Goal: Task Accomplishment & Management: Manage account settings

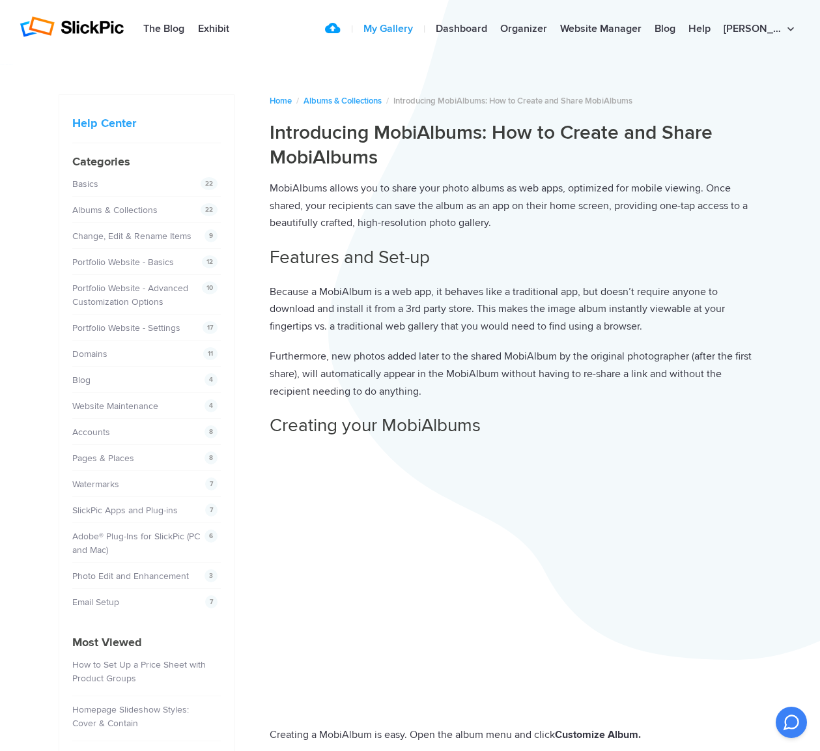
click at [420, 33] on link "My Gallery" at bounding box center [388, 29] width 63 height 26
click at [494, 31] on link "Dashboard" at bounding box center [461, 29] width 64 height 26
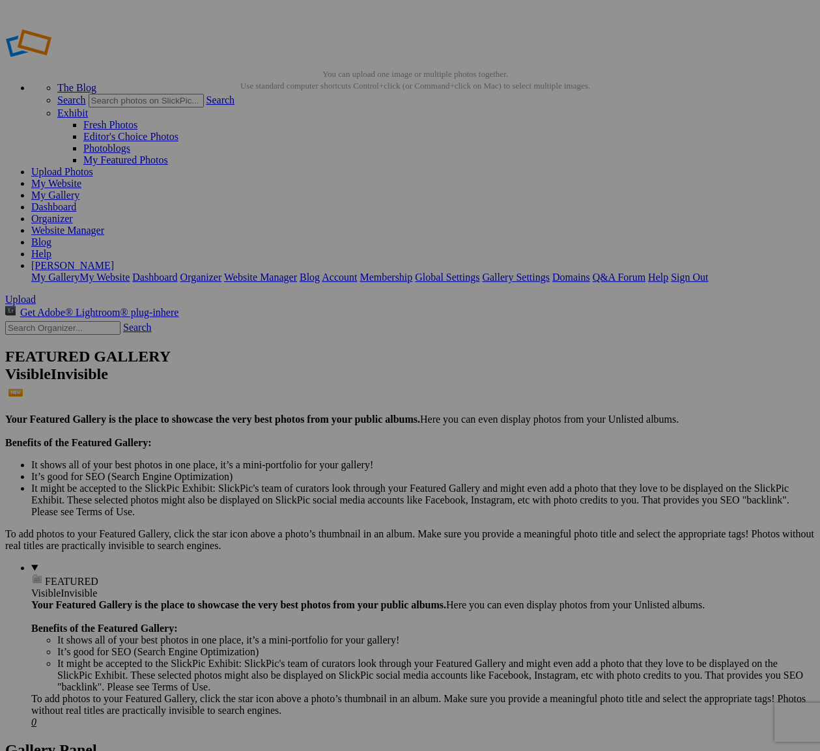
drag, startPoint x: 408, startPoint y: 255, endPoint x: 346, endPoint y: 253, distance: 61.9
paste input "[PERSON_NAME] - Modelo"
type input "Abner Zuniga - Modelo"
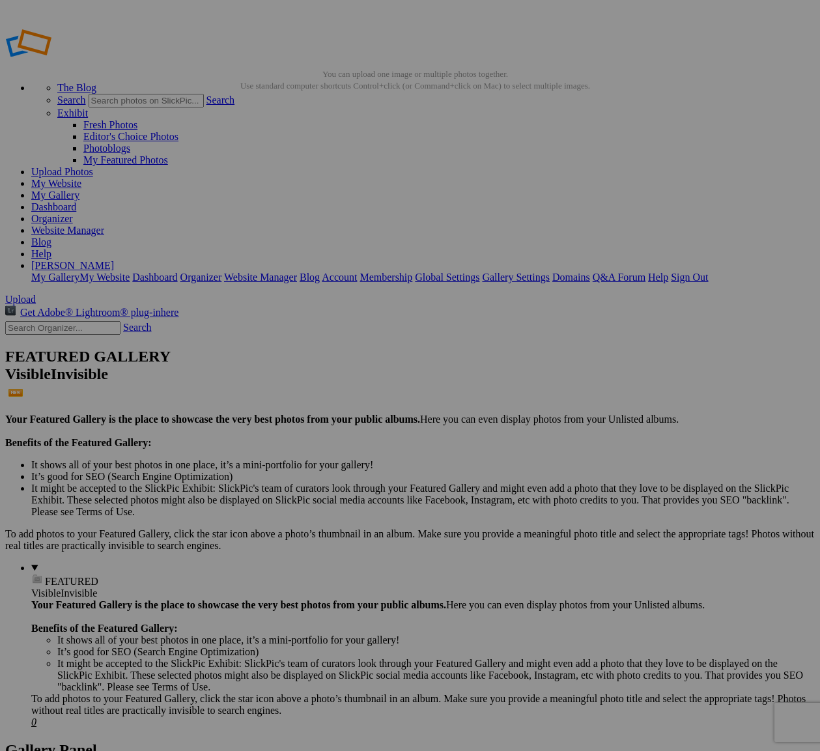
drag, startPoint x: 529, startPoint y: 255, endPoint x: 465, endPoint y: 254, distance: 63.8
drag, startPoint x: 524, startPoint y: 255, endPoint x: 471, endPoint y: 253, distance: 52.8
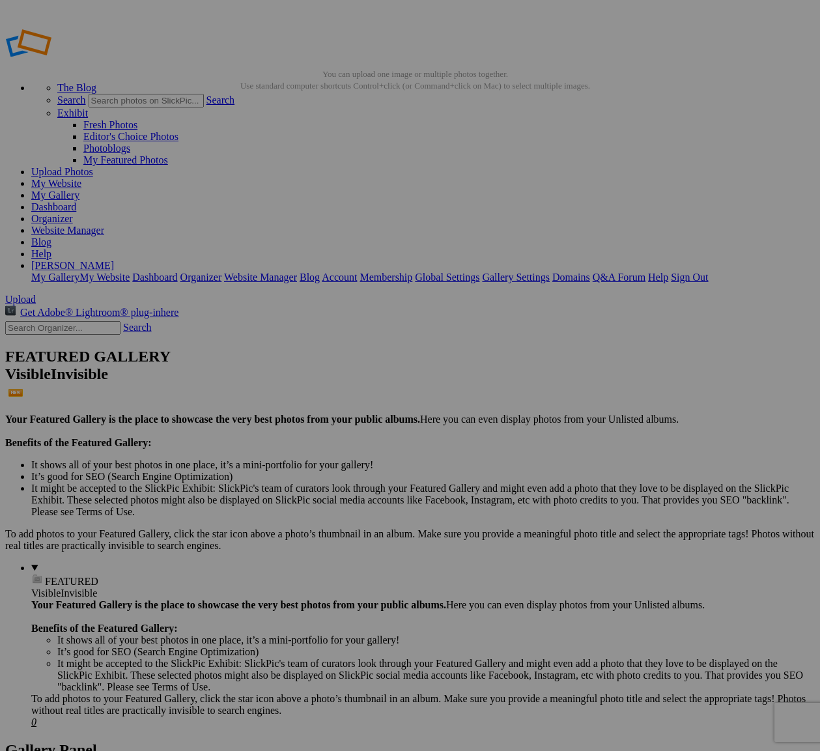
paste input "Abner Zuniga - Modelo"
type input "[PERSON_NAME] - Modelo"
drag, startPoint x: 649, startPoint y: 253, endPoint x: 555, endPoint y: 253, distance: 94.5
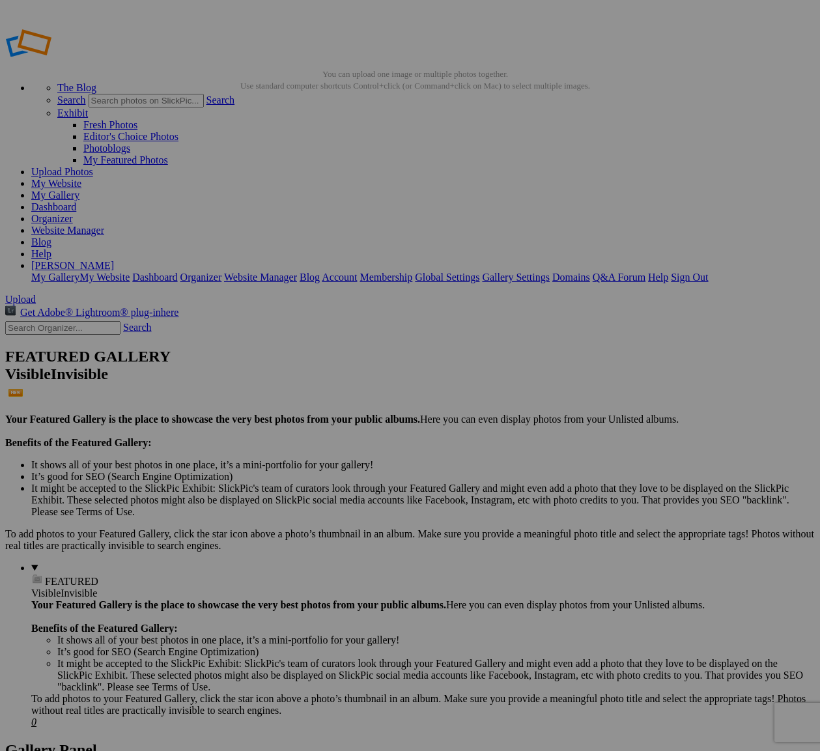
paste input "[PERSON_NAME] - Modelo"
type input "[PERSON_NAME] - Modelo"
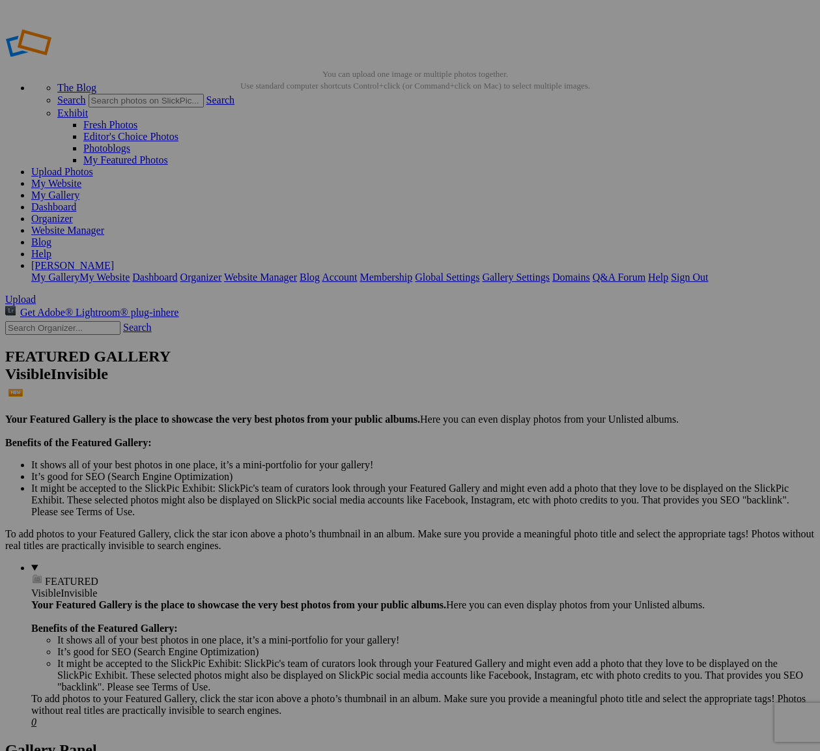
drag, startPoint x: 773, startPoint y: 253, endPoint x: 713, endPoint y: 253, distance: 59.9
paste input "[PERSON_NAME] - Modelo"
type input "[PERSON_NAME] - Modelo"
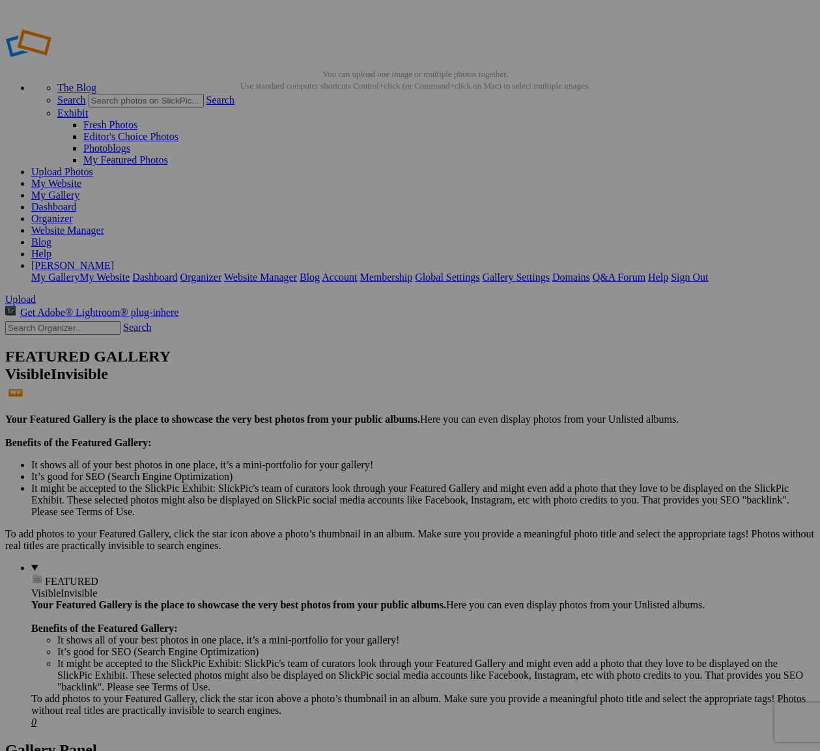
drag, startPoint x: 283, startPoint y: 417, endPoint x: 225, endPoint y: 423, distance: 58.9
paste input "[PERSON_NAME] - Modelo"
type input "[PERSON_NAME] - Modelo"
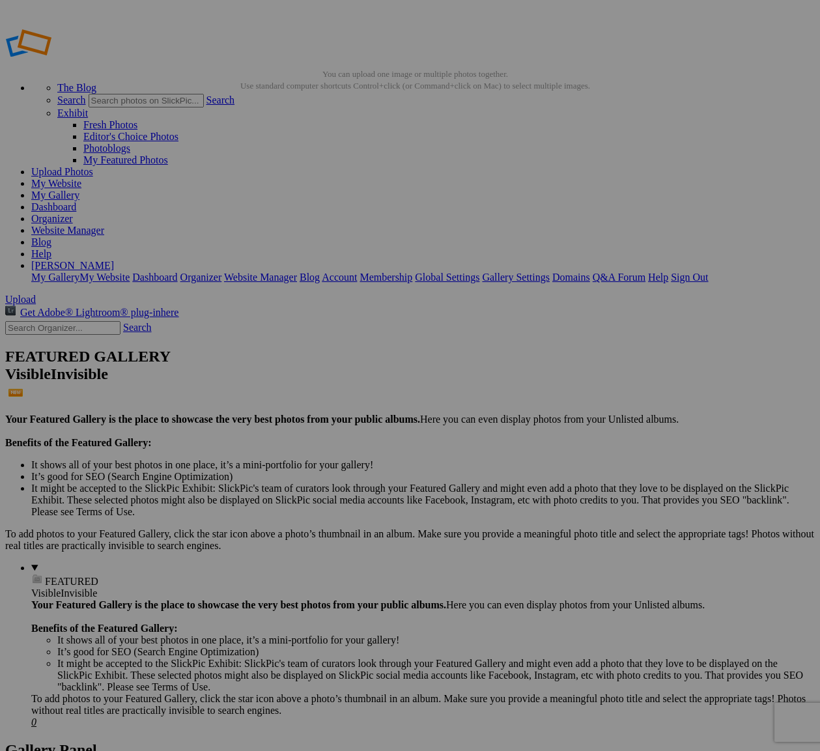
drag, startPoint x: 408, startPoint y: 422, endPoint x: 341, endPoint y: 420, distance: 66.5
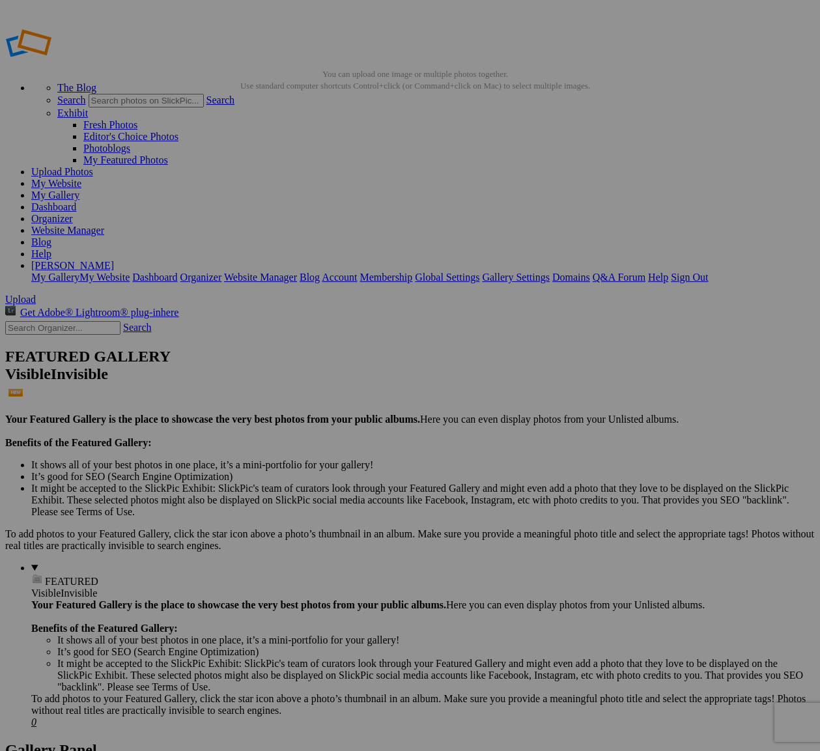
paste input "[PERSON_NAME] - Modelo"
type input "[PERSON_NAME] - Modelo"
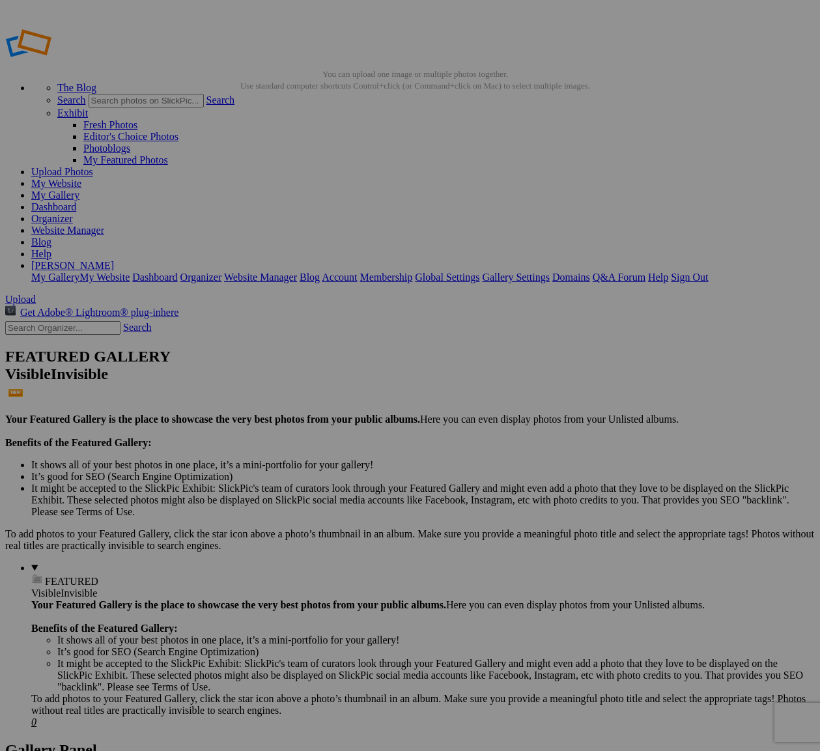
drag, startPoint x: 526, startPoint y: 420, endPoint x: 466, endPoint y: 419, distance: 59.3
paste input "[PERSON_NAME] - Modelo"
type input "[PERSON_NAME] - Modelo"
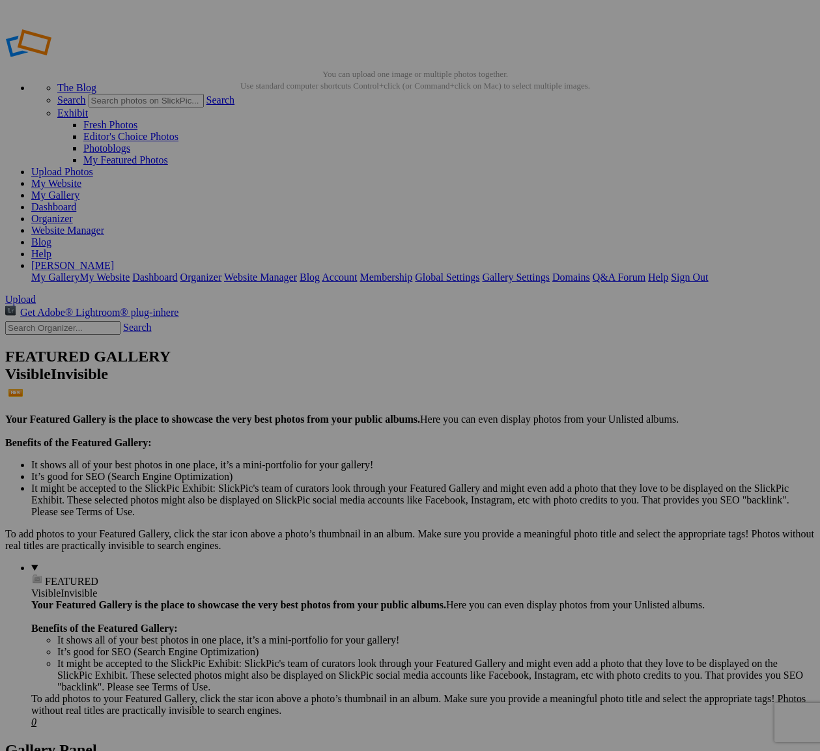
drag, startPoint x: 648, startPoint y: 419, endPoint x: 599, endPoint y: 424, distance: 49.1
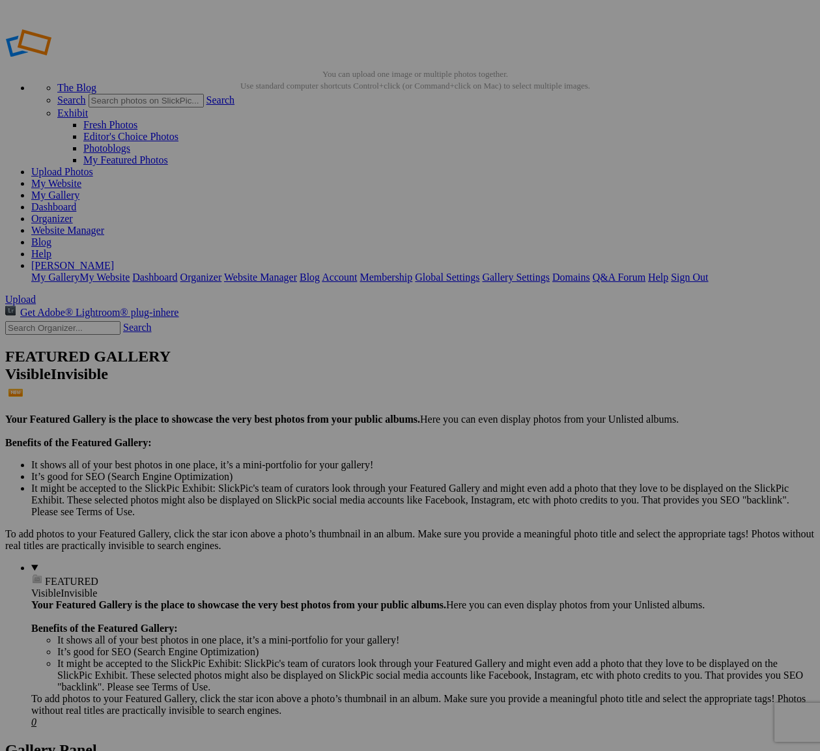
paste input "[PERSON_NAME] - Modelo"
type input "[PERSON_NAME] - Modelo"
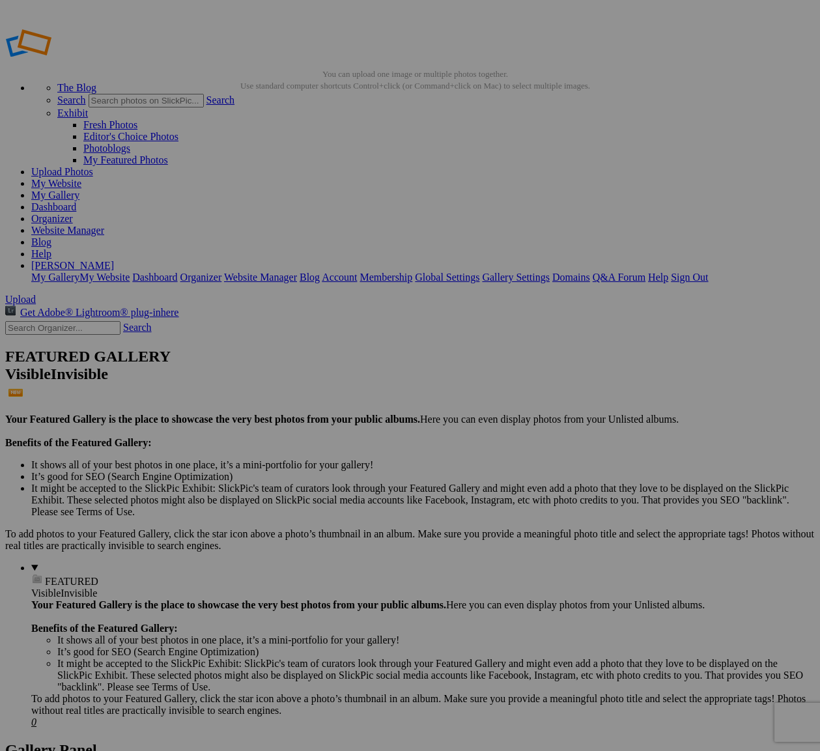
drag, startPoint x: 772, startPoint y: 420, endPoint x: 701, endPoint y: 420, distance: 71.0
paste input "[PERSON_NAME] - Modelo"
type input "[PERSON_NAME] - Modelo"
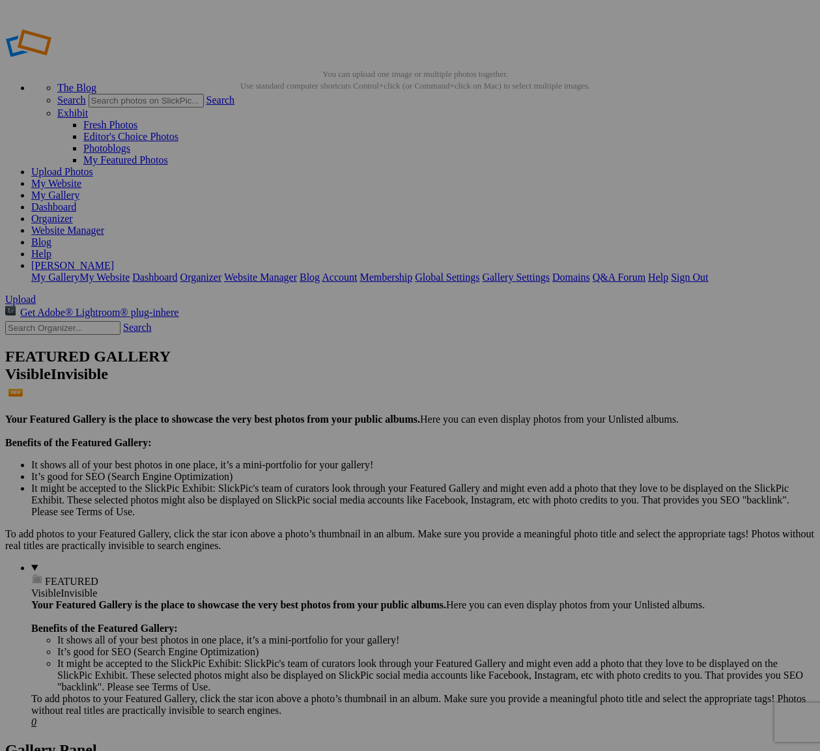
drag, startPoint x: 269, startPoint y: 583, endPoint x: 228, endPoint y: 582, distance: 41.1
paste input "[PERSON_NAME] - Modelo"
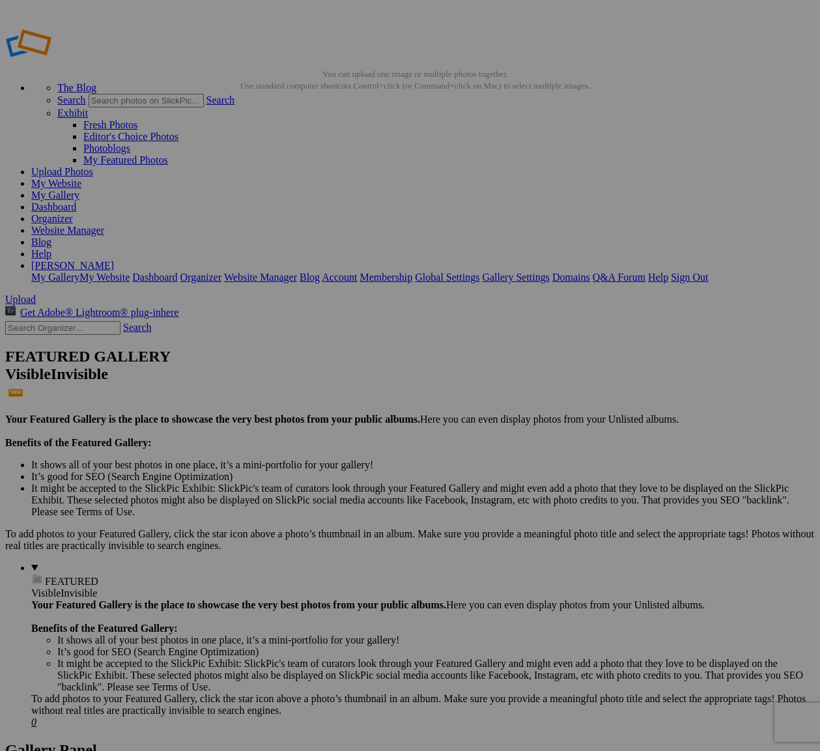
type input "[PERSON_NAME] - Modelo"
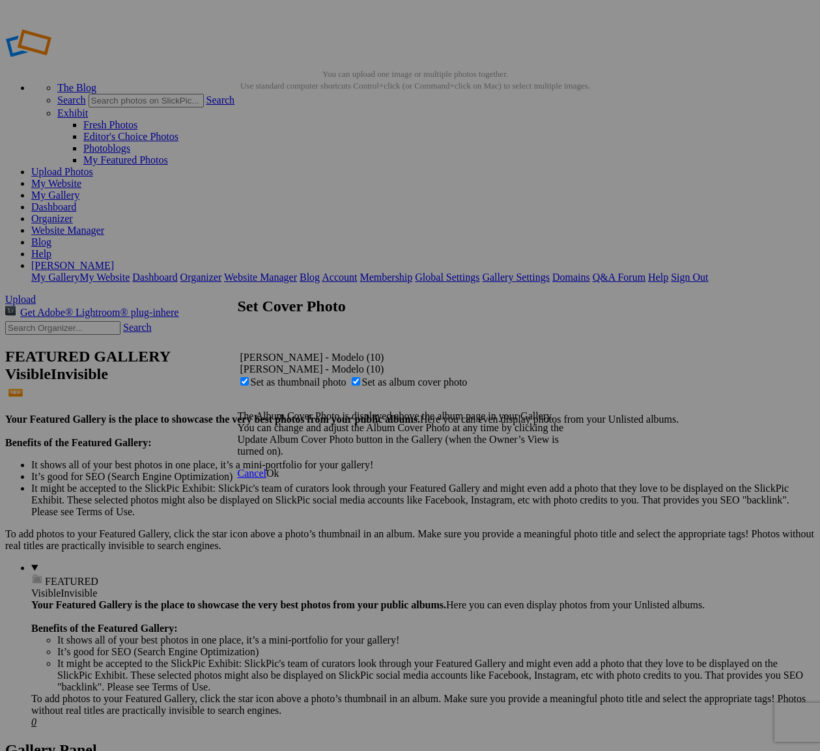
click at [279, 479] on link "Ok" at bounding box center [272, 473] width 13 height 11
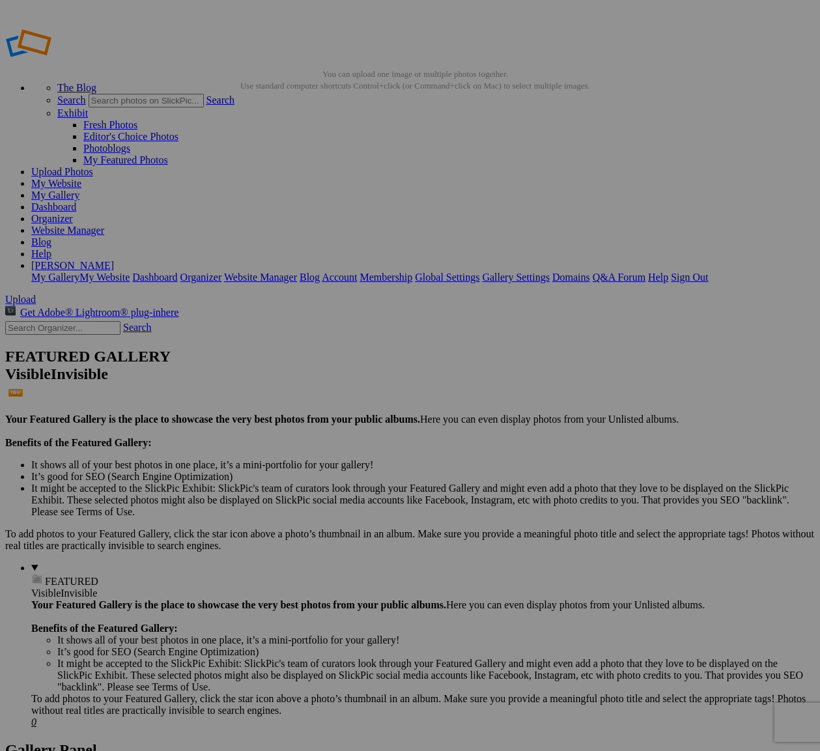
click at [93, 166] on link "Upload Photos" at bounding box center [62, 171] width 62 height 11
type input "[PERSON_NAME] / Modelo"
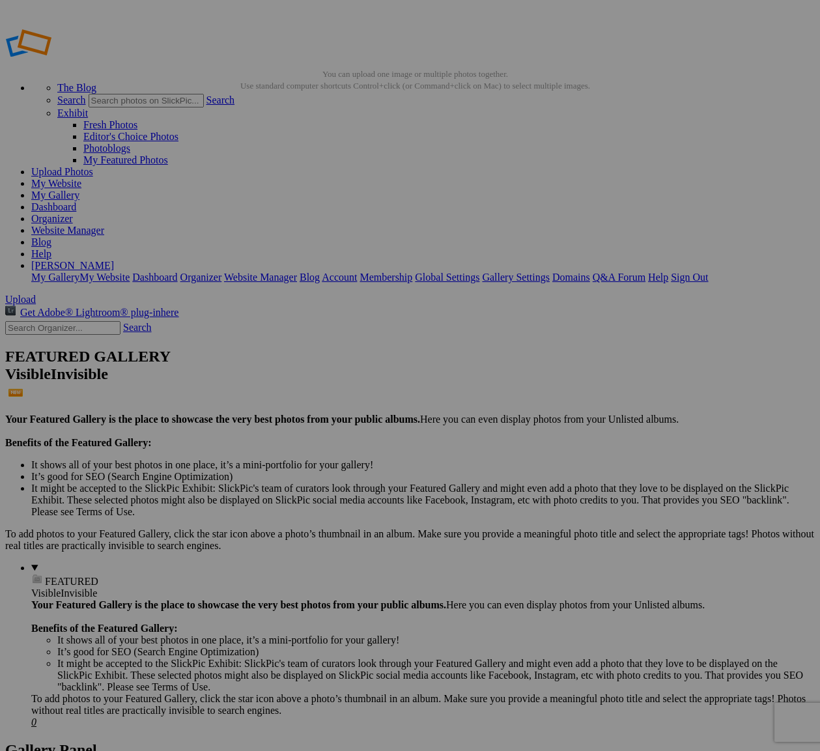
paste input "Marce Guizar"
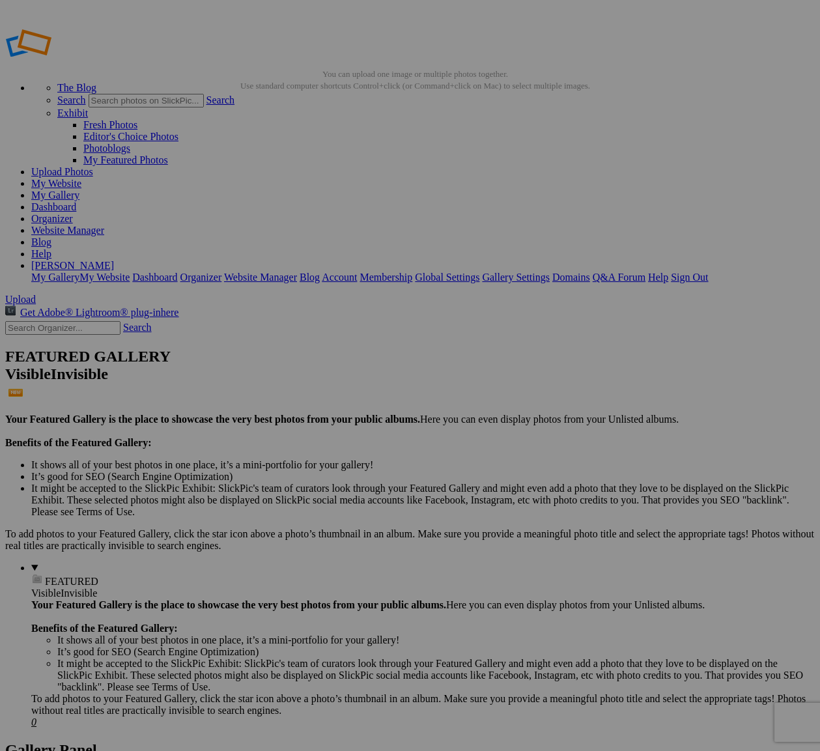
drag, startPoint x: 418, startPoint y: 254, endPoint x: 336, endPoint y: 253, distance: 82.1
type input "[PERSON_NAME] / Modelo"
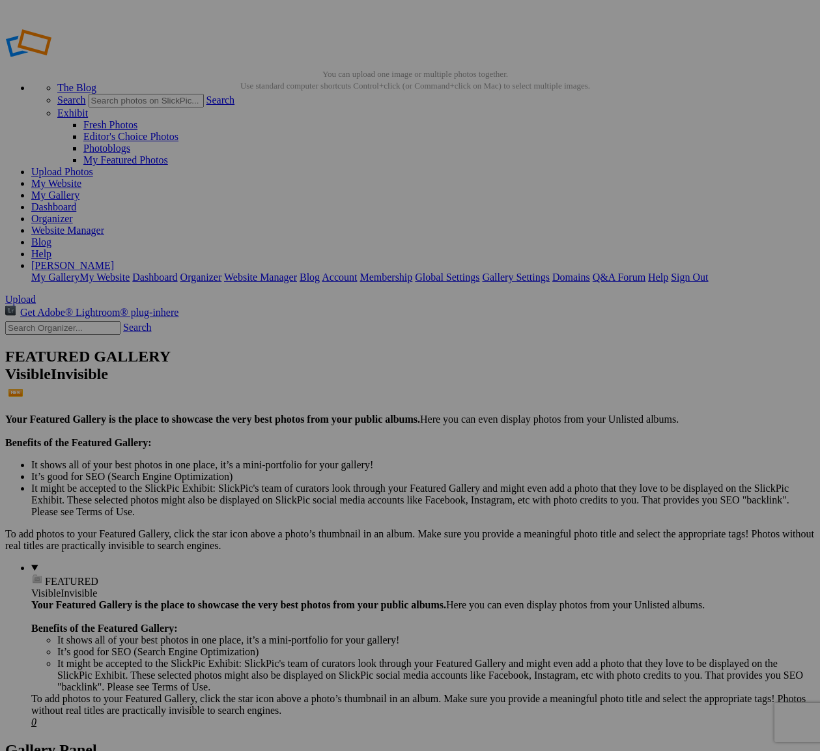
paste input "[PERSON_NAME] / Modelo"
type input "[PERSON_NAME] / Modelo"
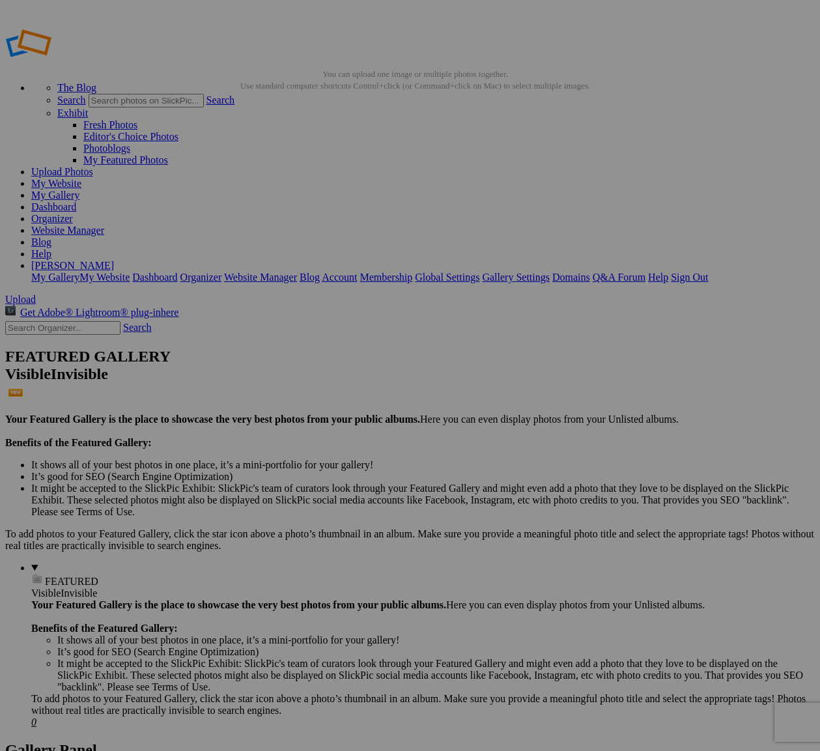
paste input "[PERSON_NAME] / Modelo"
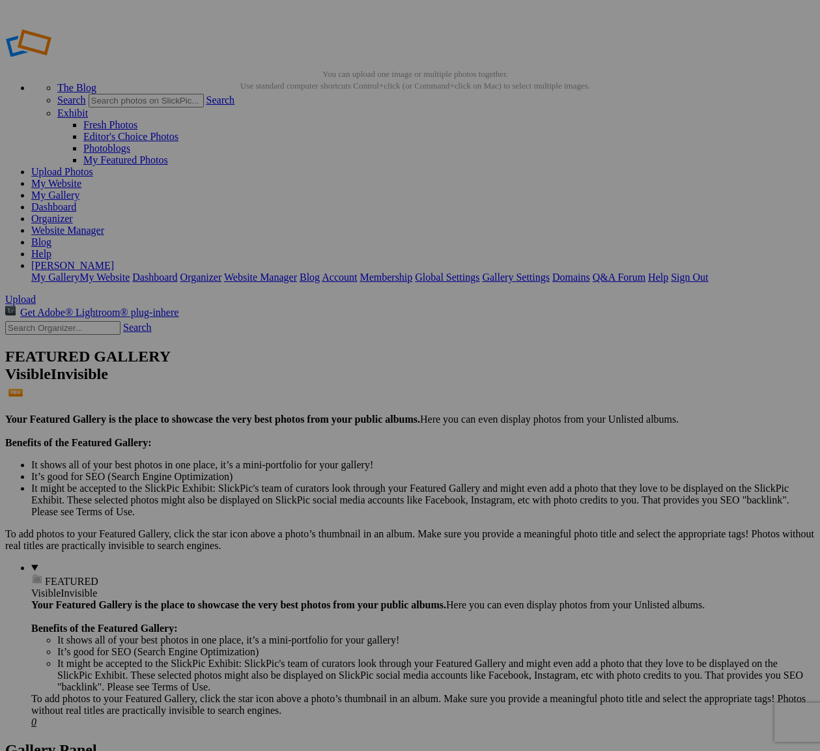
type input "[PERSON_NAME] / Modelo"
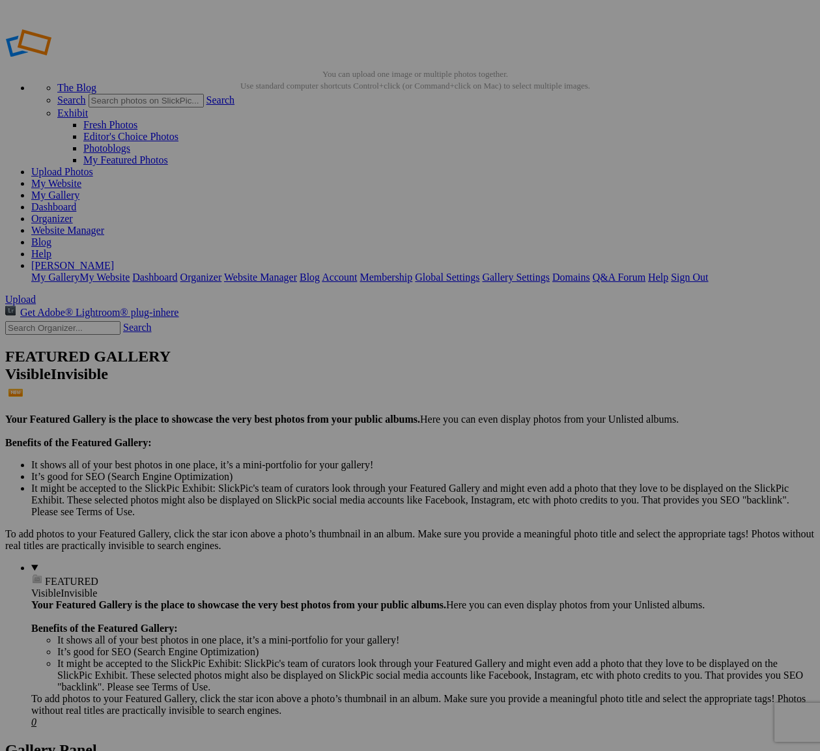
paste input "[PERSON_NAME] / Modelo"
type input "[PERSON_NAME] / Modelo"
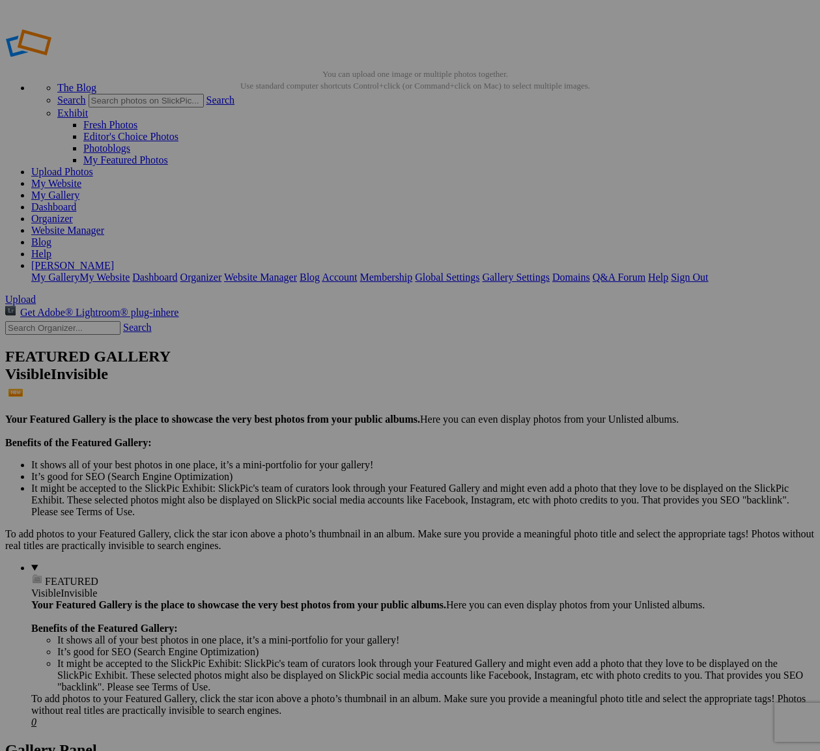
paste input "[PERSON_NAME] / Modelo"
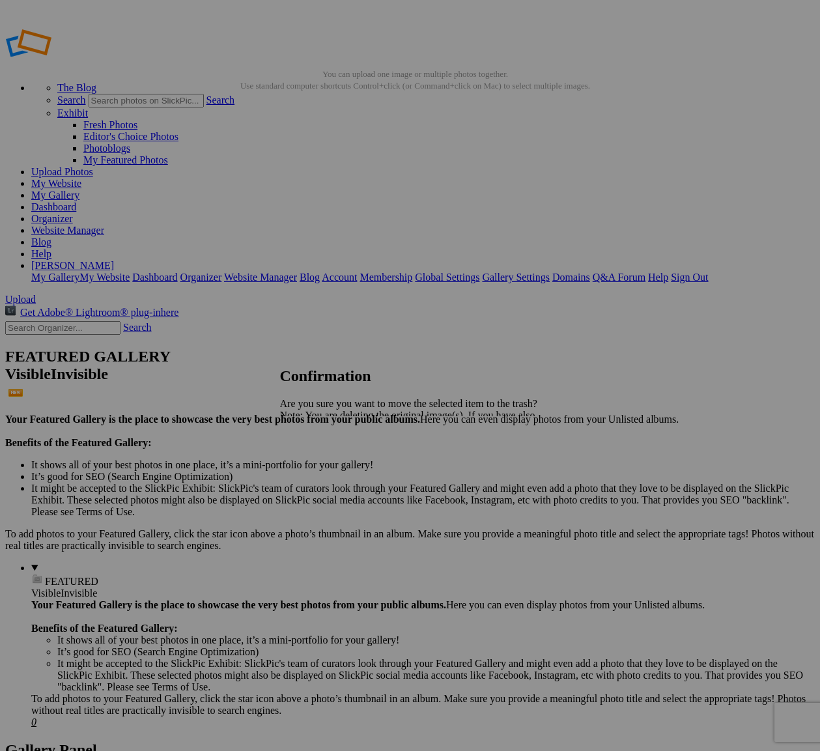
type input "[PERSON_NAME] / Modelo"
click at [324, 459] on link "Yes" at bounding box center [316, 460] width 15 height 11
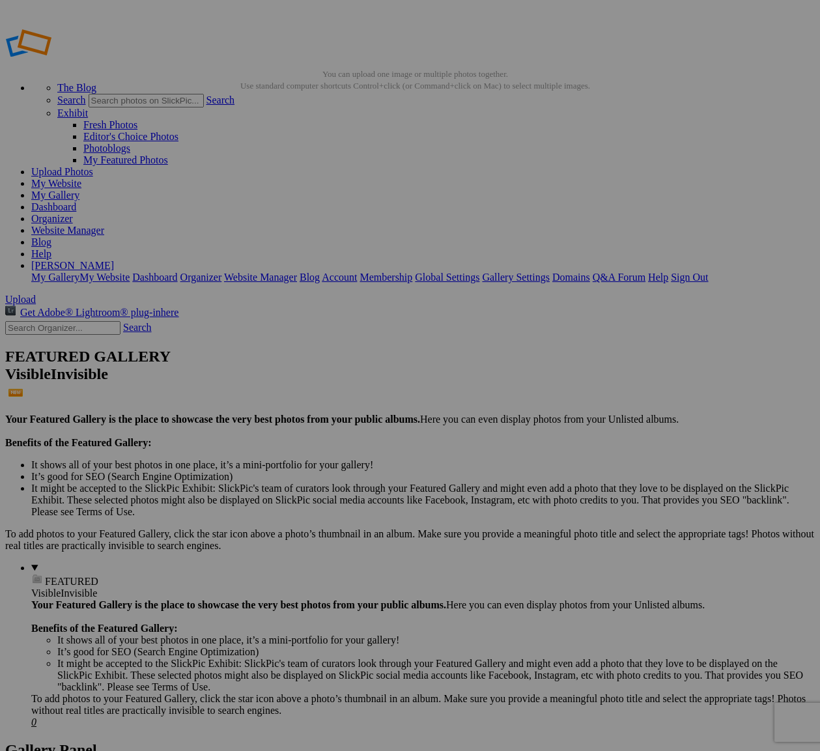
paste input "[PERSON_NAME] / Modelo"
type input "[PERSON_NAME] / Modelo"
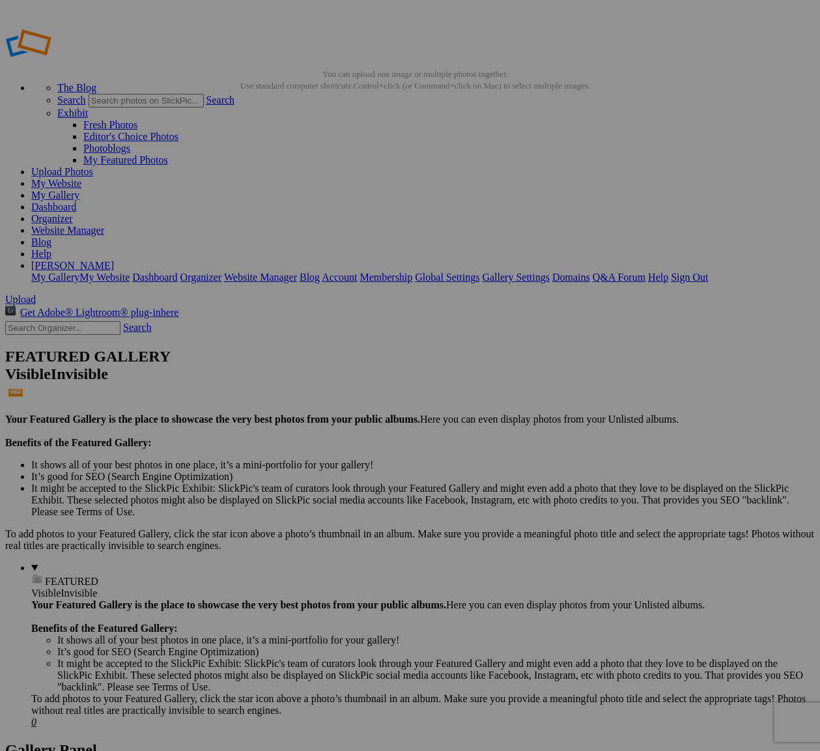
paste input "[PERSON_NAME] / Modelo"
type input "[PERSON_NAME] / Modelo"
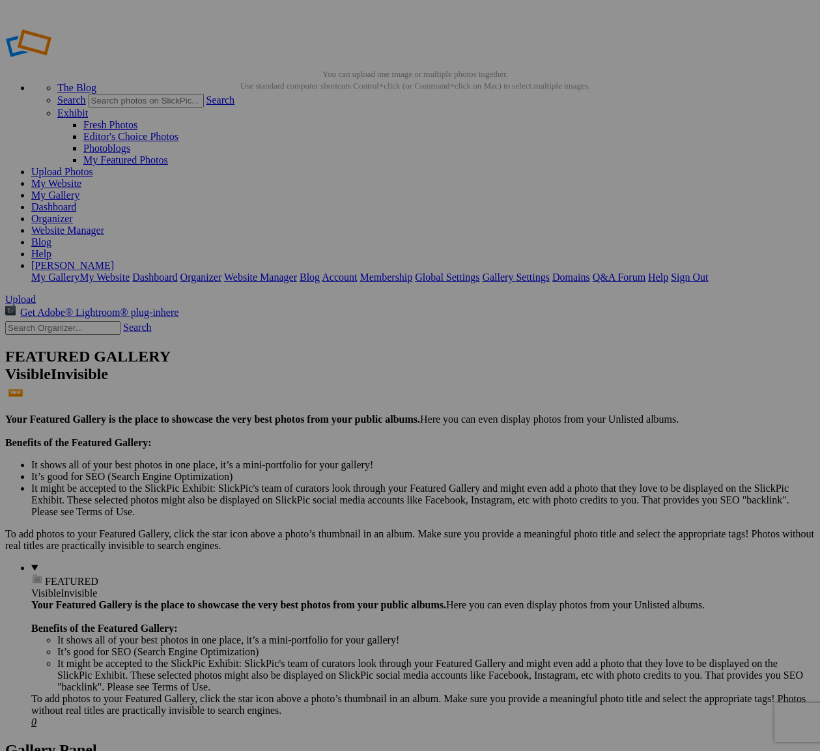
paste input "[PERSON_NAME] / Modelo"
type input "[PERSON_NAME] / Modelo"
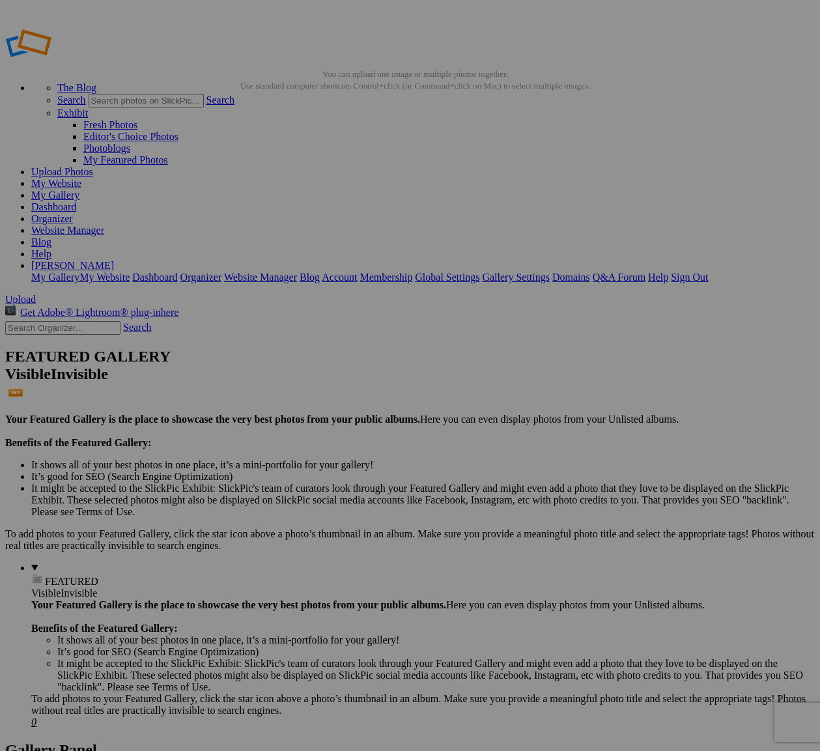
paste input "[PERSON_NAME] / Modelo"
type input "[PERSON_NAME] / Modelo"
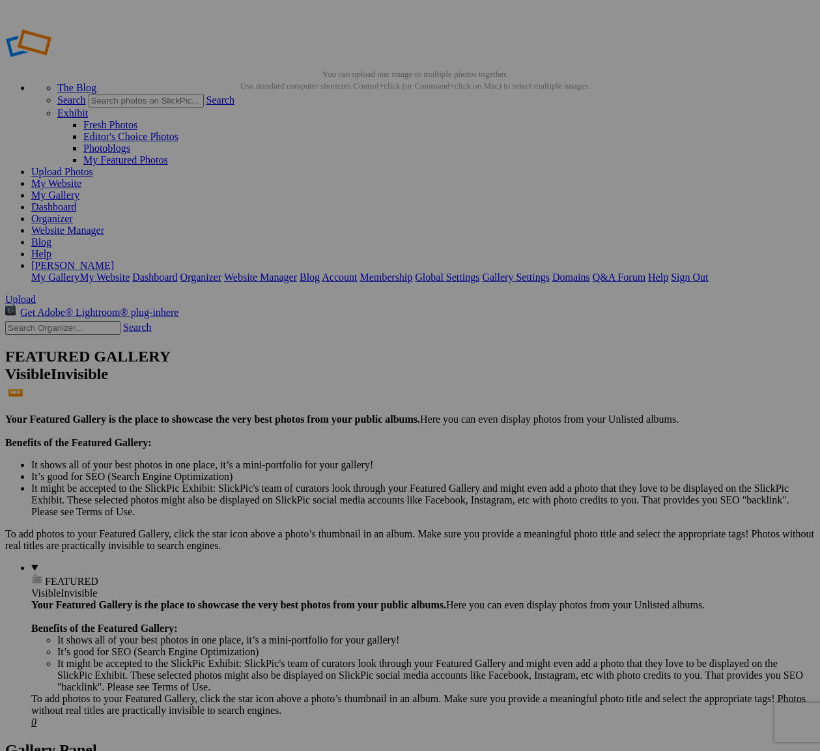
paste input "[PERSON_NAME] / Modelo"
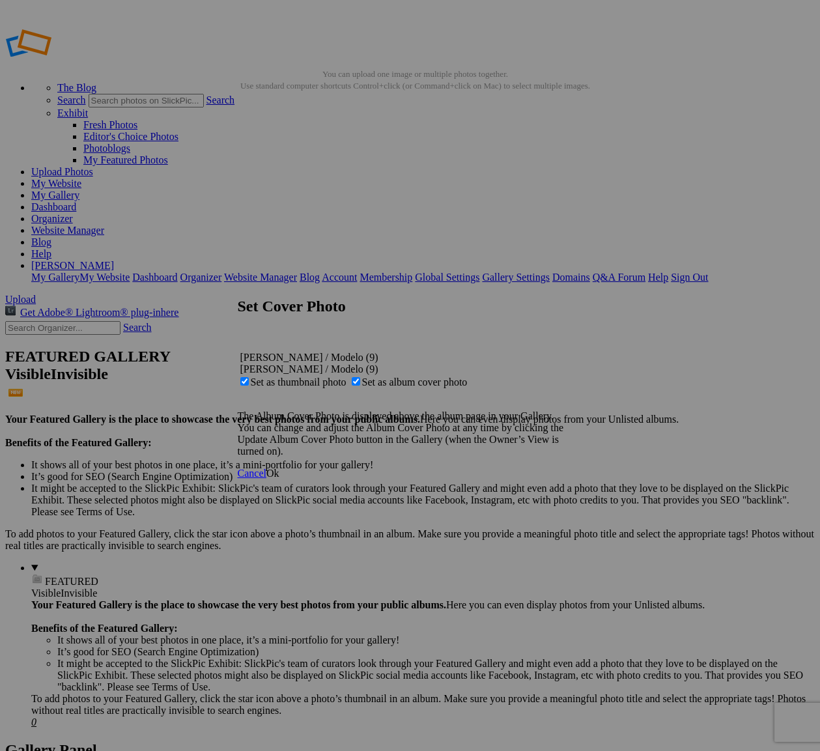
type input "[PERSON_NAME] / Modelo"
click at [279, 479] on span "Ok" at bounding box center [272, 473] width 13 height 11
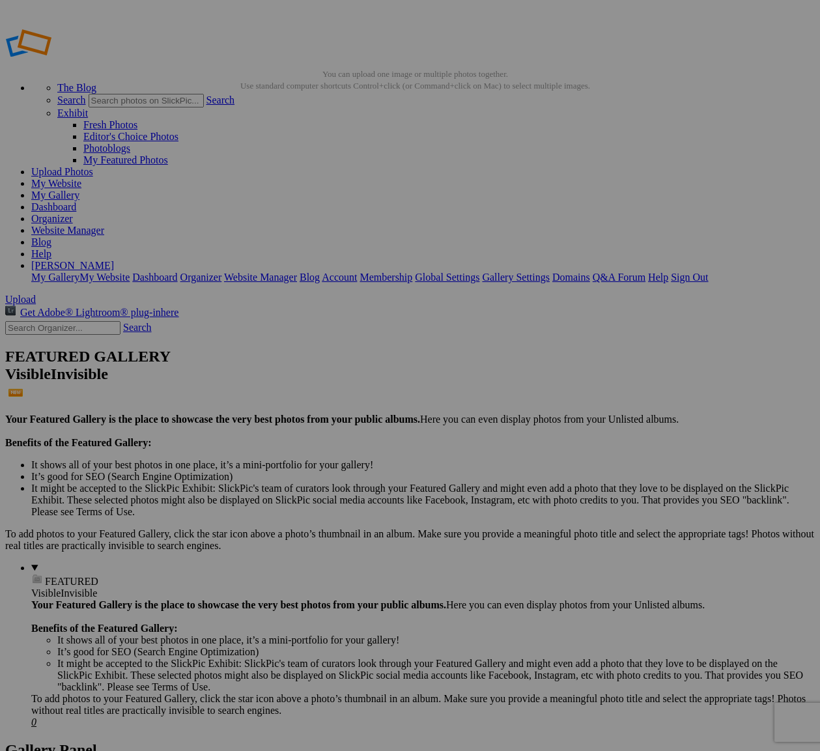
click at [93, 166] on link "Upload Photos" at bounding box center [62, 171] width 62 height 11
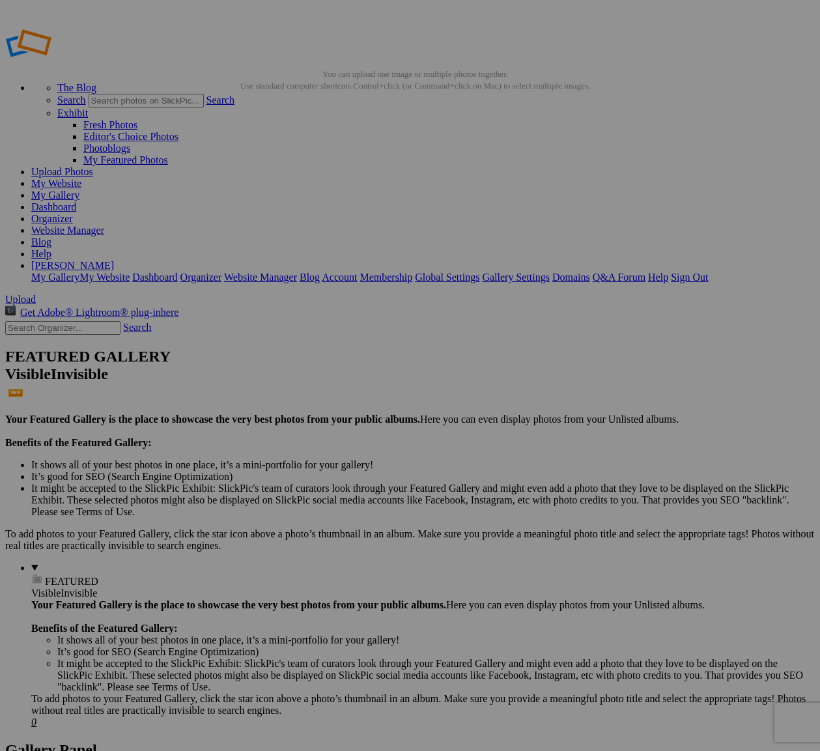
paste input "[PERSON_NAME] / Modelo"
type input "[PERSON_NAME] / Modelo"
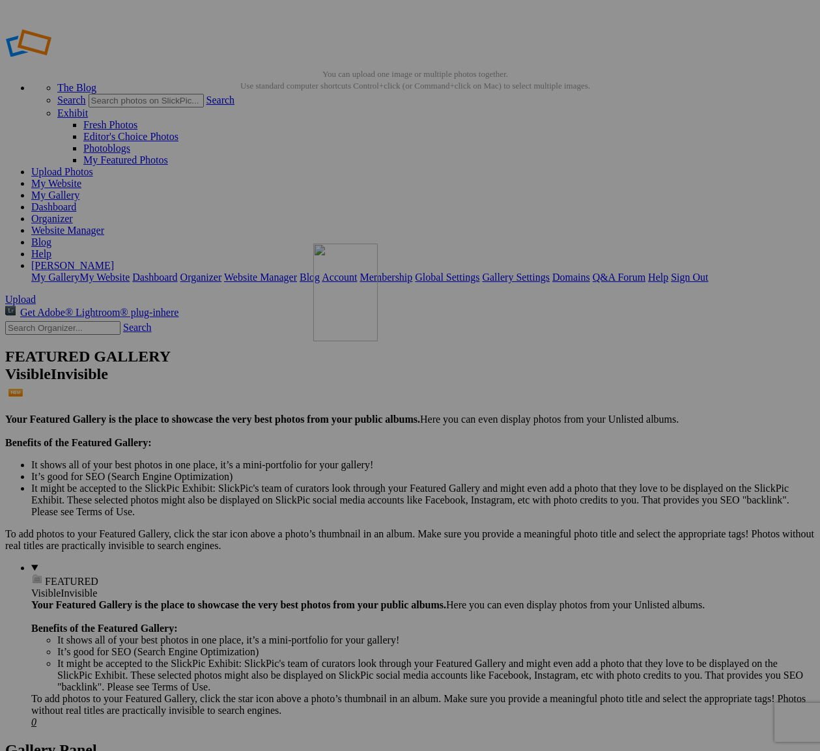
drag, startPoint x: 378, startPoint y: 193, endPoint x: 501, endPoint y: 337, distance: 189.9
drag, startPoint x: 509, startPoint y: 228, endPoint x: 361, endPoint y: 177, distance: 156.4
drag, startPoint x: 759, startPoint y: 199, endPoint x: 492, endPoint y: 337, distance: 300.1
drag, startPoint x: 623, startPoint y: 369, endPoint x: 724, endPoint y: 337, distance: 105.9
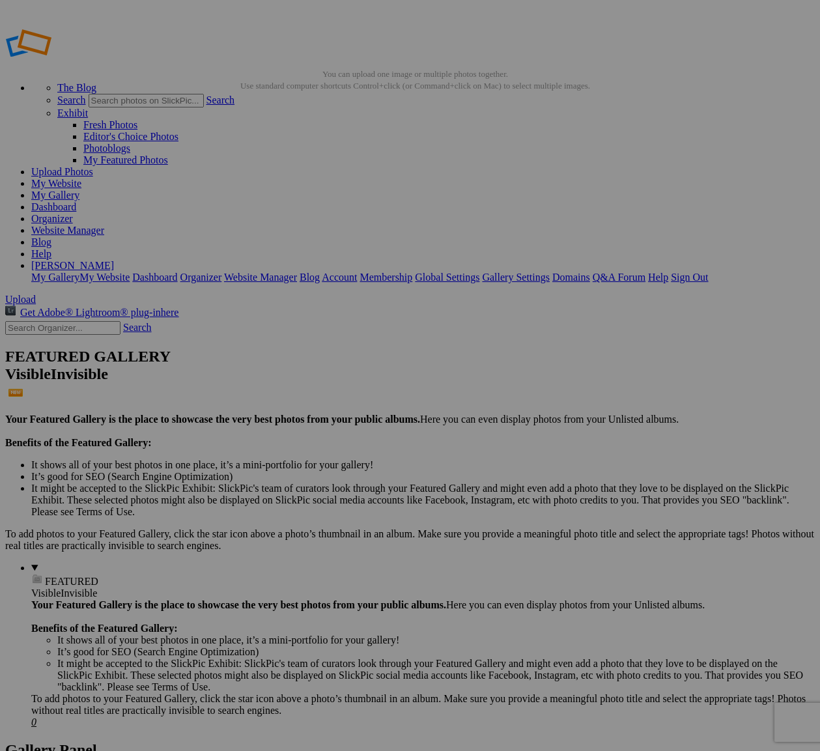
click at [93, 166] on link "Upload Photos" at bounding box center [62, 171] width 62 height 11
type input "[PERSON_NAME] / Modelo"
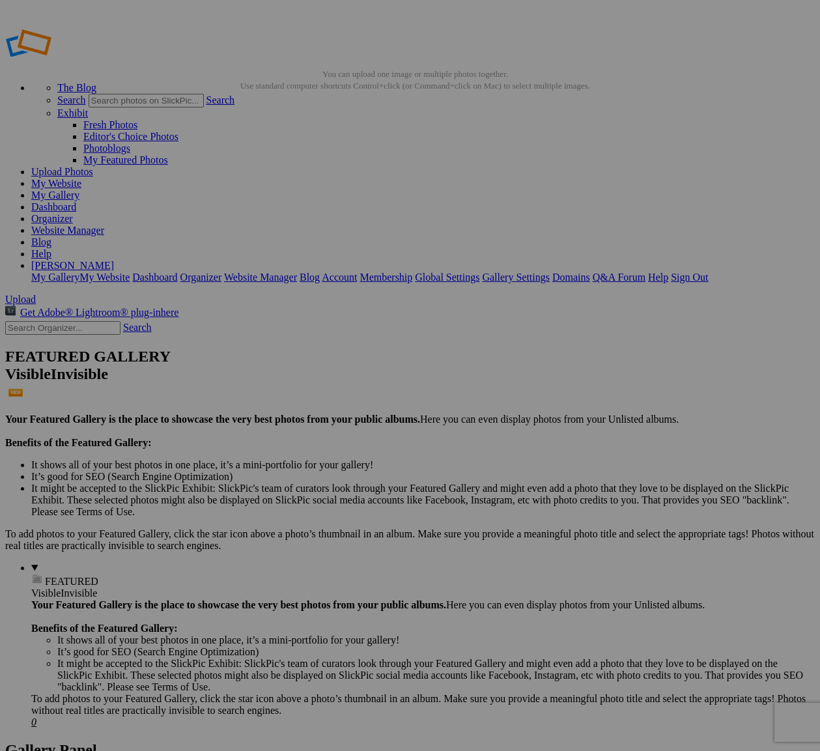
drag, startPoint x: 403, startPoint y: 256, endPoint x: 345, endPoint y: 256, distance: 58.6
paste input "[PERSON_NAME] / Modelo"
type input "[PERSON_NAME] / Modelo"
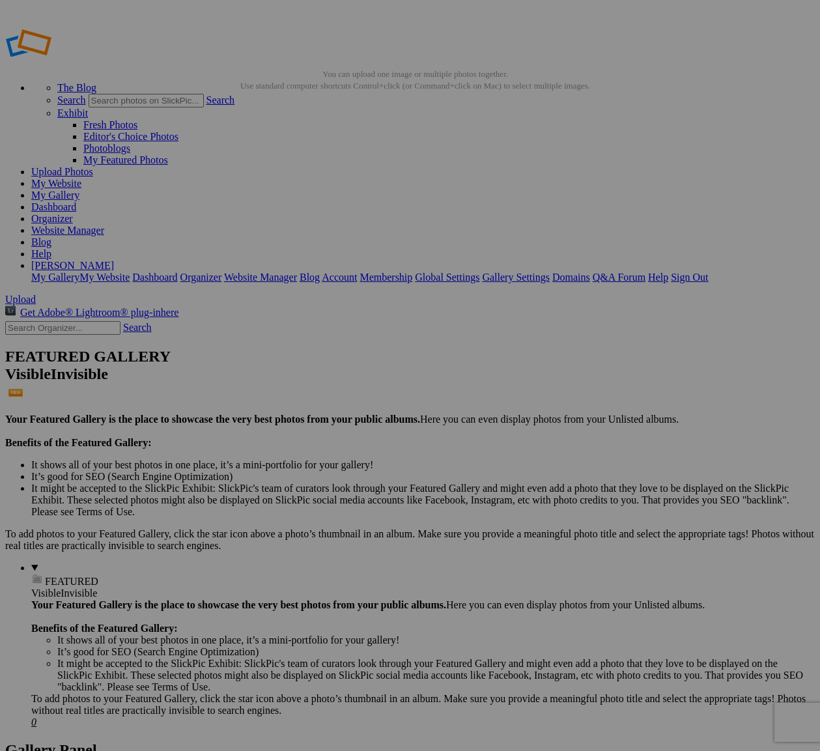
paste input "Sofia Casanova / Modelo"
type input "Sofia Casanova / Modelo"
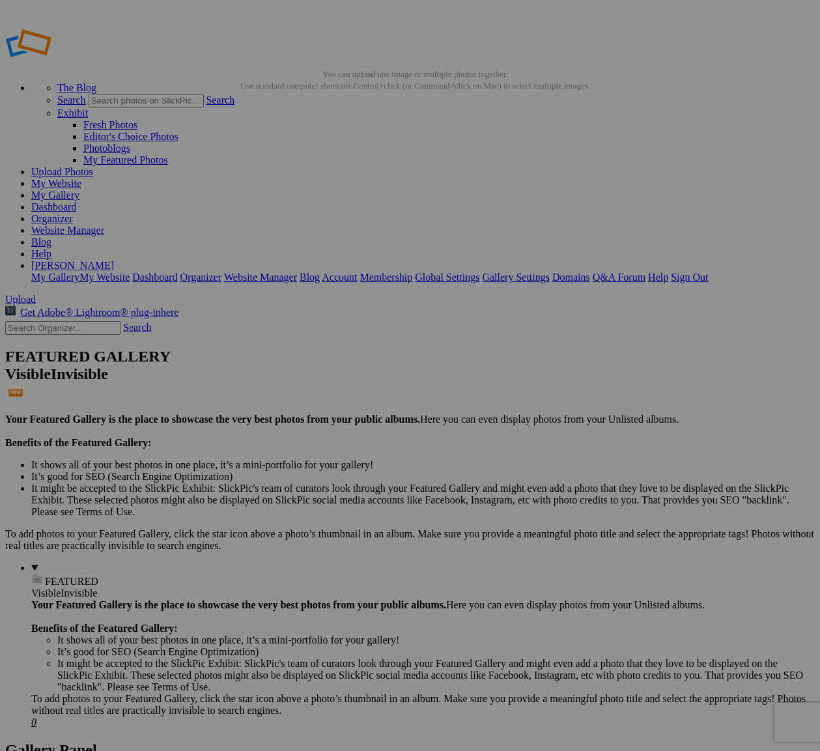
paste input "Sofia Casanova / Modelo"
type input "Sofia Casanova / Modelo"
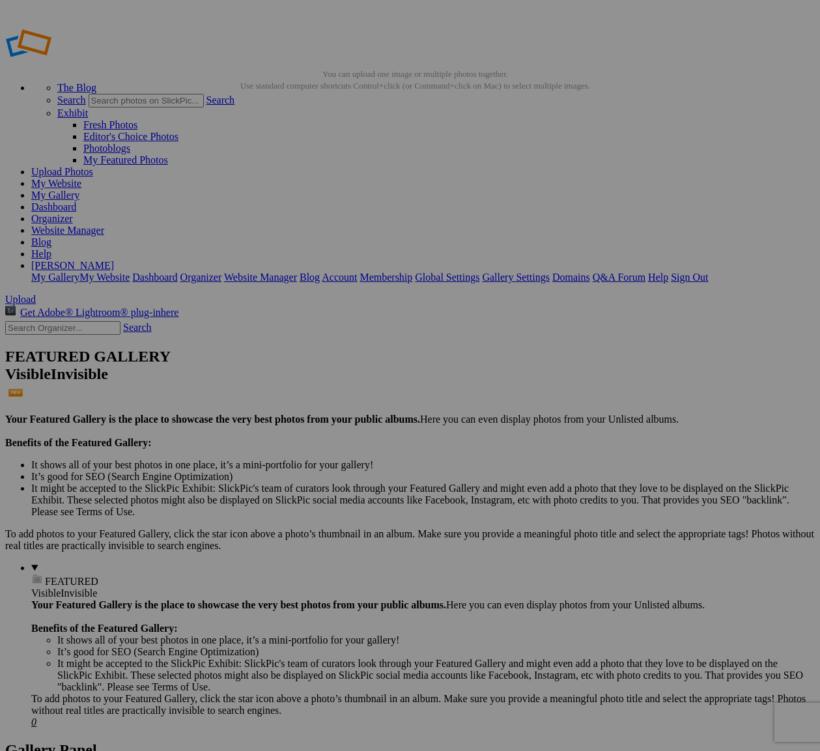
paste input "Sofia Casanova / Modelo"
type input "Sofia Casanova / Modelo"
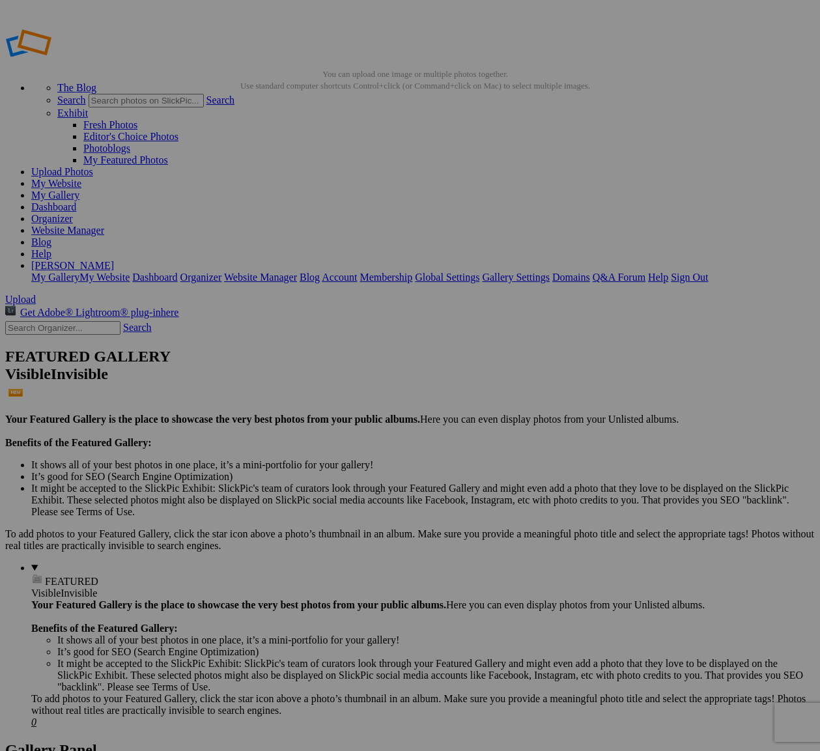
paste input "Sofia Casanova / Modelo"
type input "Sofia Casanova / Modelo"
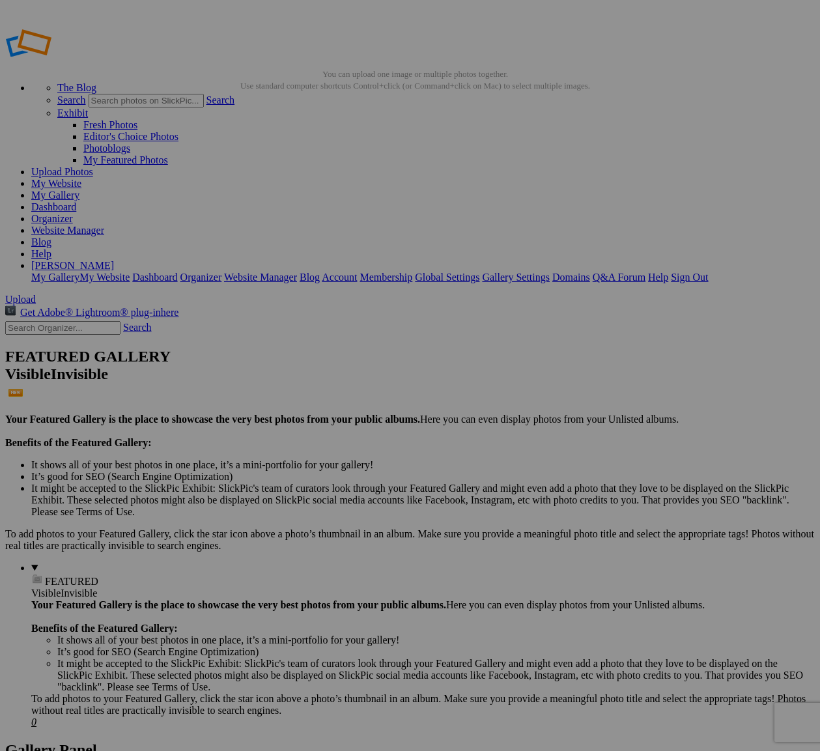
paste input "Sofia Casanova / Modelo"
type input "Sofia Casanova / Modelo"
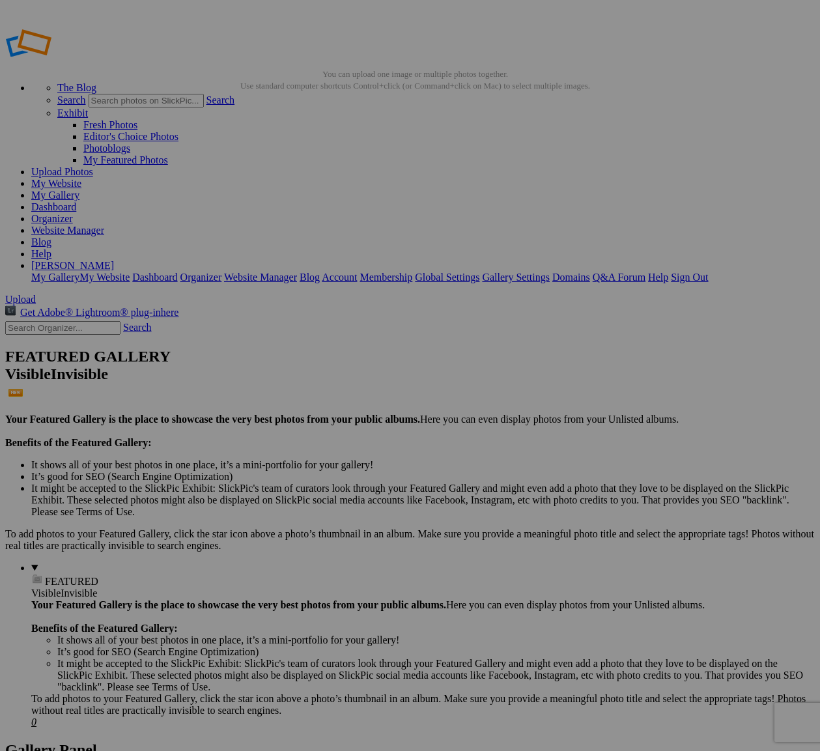
paste input "Sofia Casanova / Modelo"
type input "Sofia Casanova / Modelo"
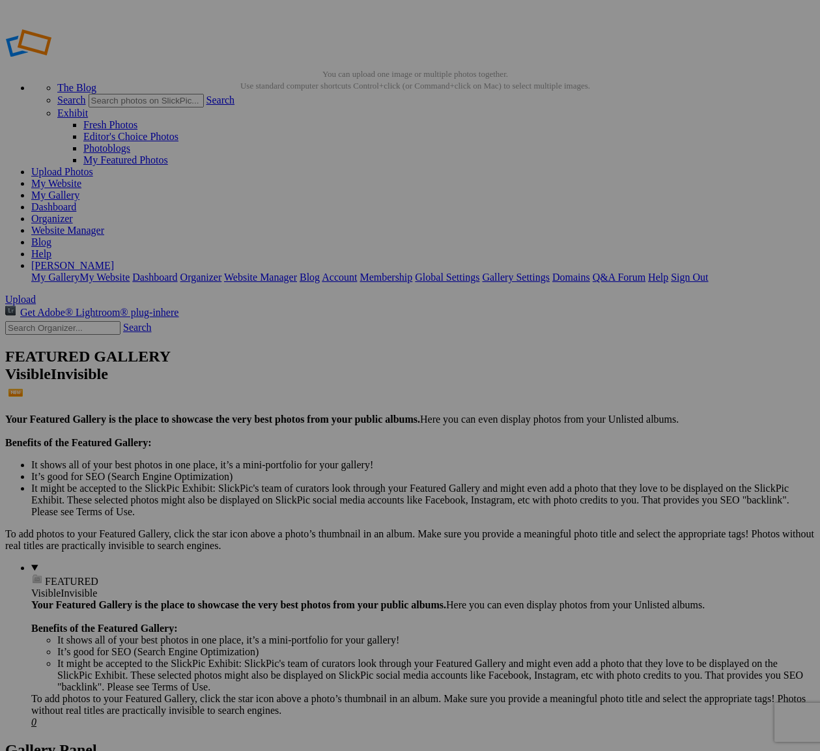
paste input "Sofia Casanova / Modelo"
type input "Sofia Casanova / Modelo"
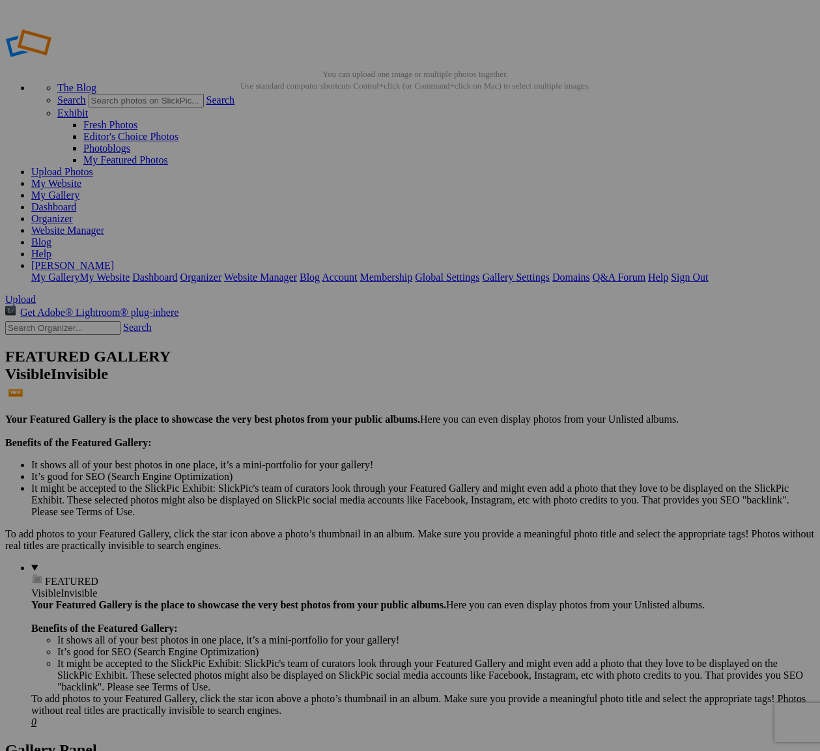
paste input "Sofia Casanova / Modelo"
type input "Sofia Casanova / Modelo"
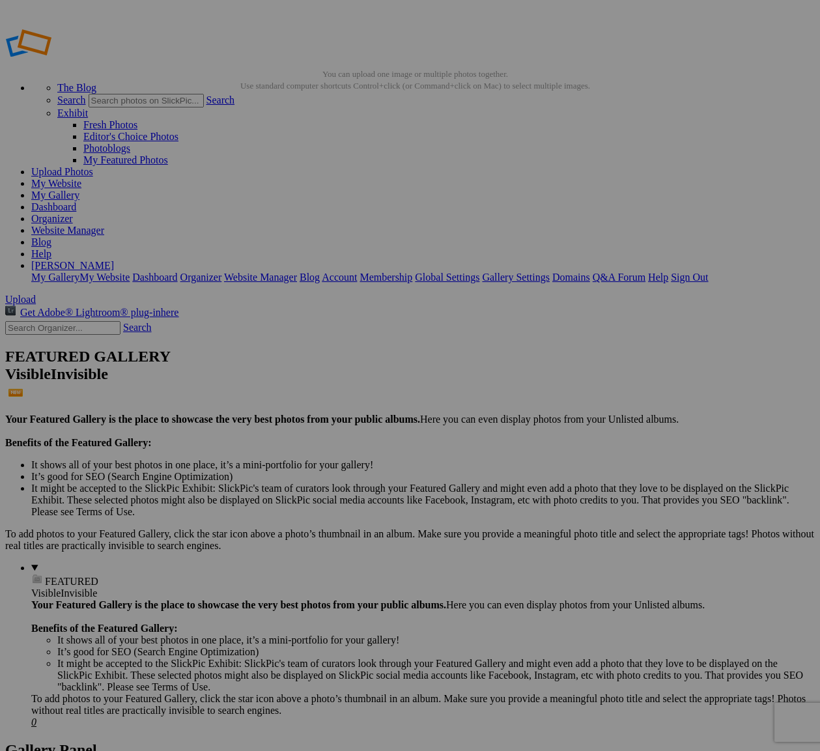
paste input "Sofia Casanova / Modelo"
type input "Sofia Casanova / Modelo"
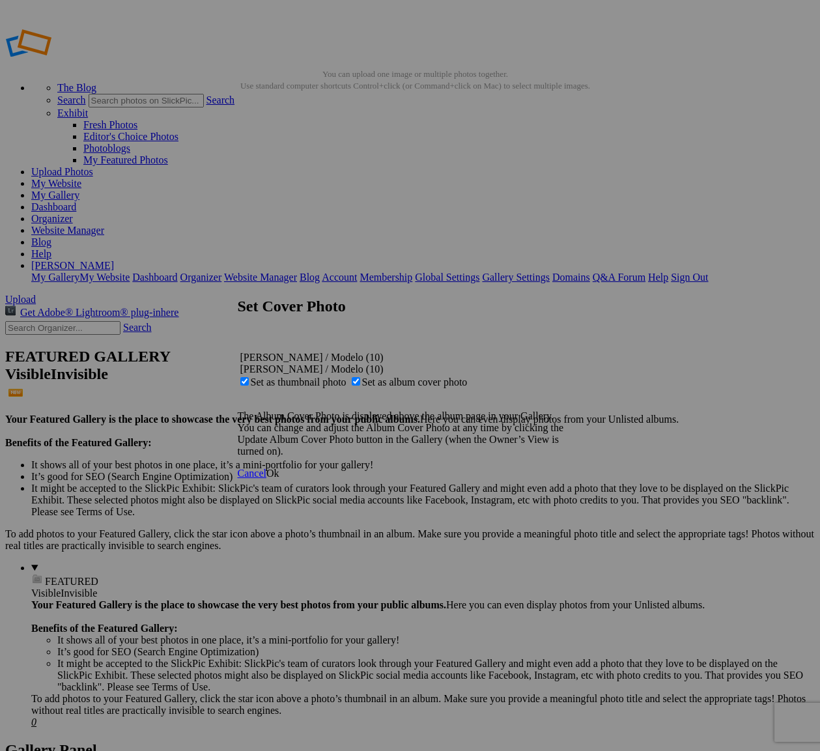
click at [279, 479] on span "Ok" at bounding box center [272, 473] width 13 height 11
